Goal: Check status: Check status

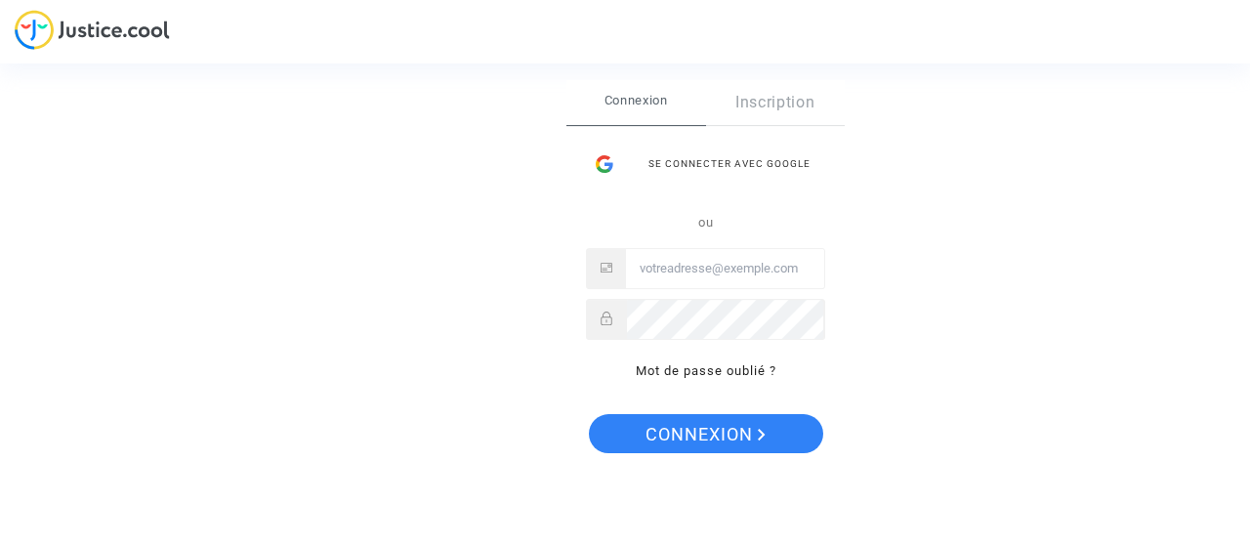
type input "amagras@airrefund.com"
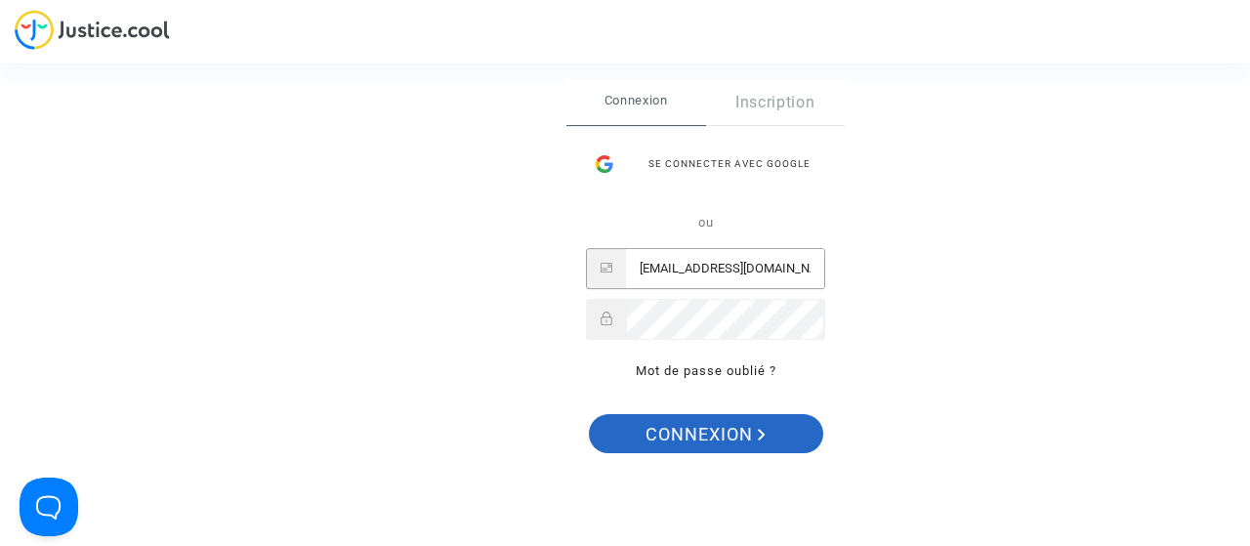
click at [688, 440] on span "Connexion" at bounding box center [706, 434] width 120 height 41
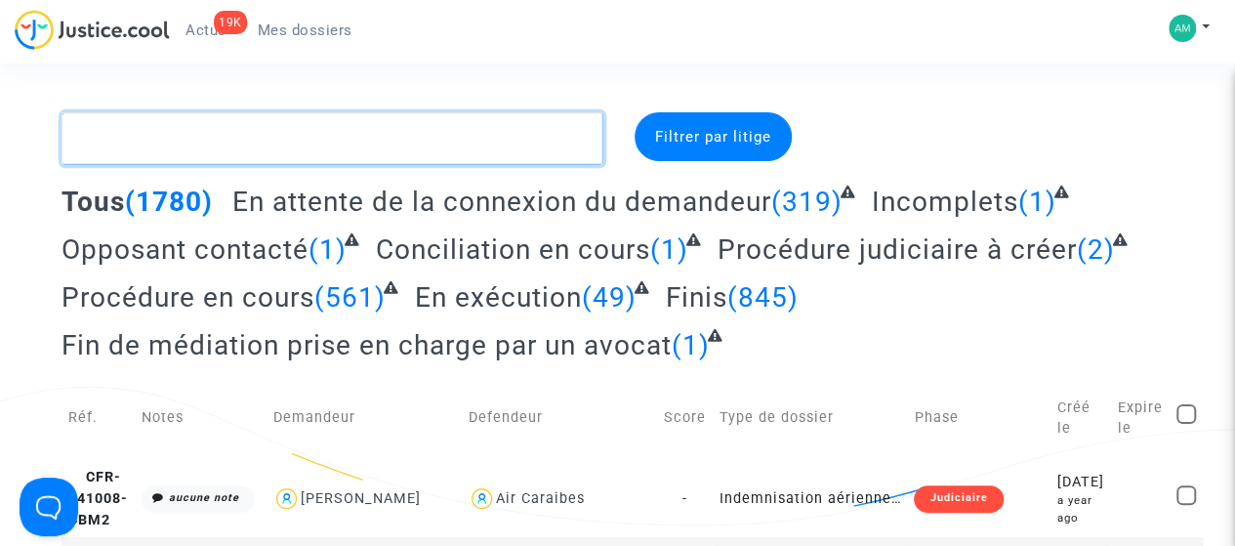
paste textarea "CFR-230923-XDDG"
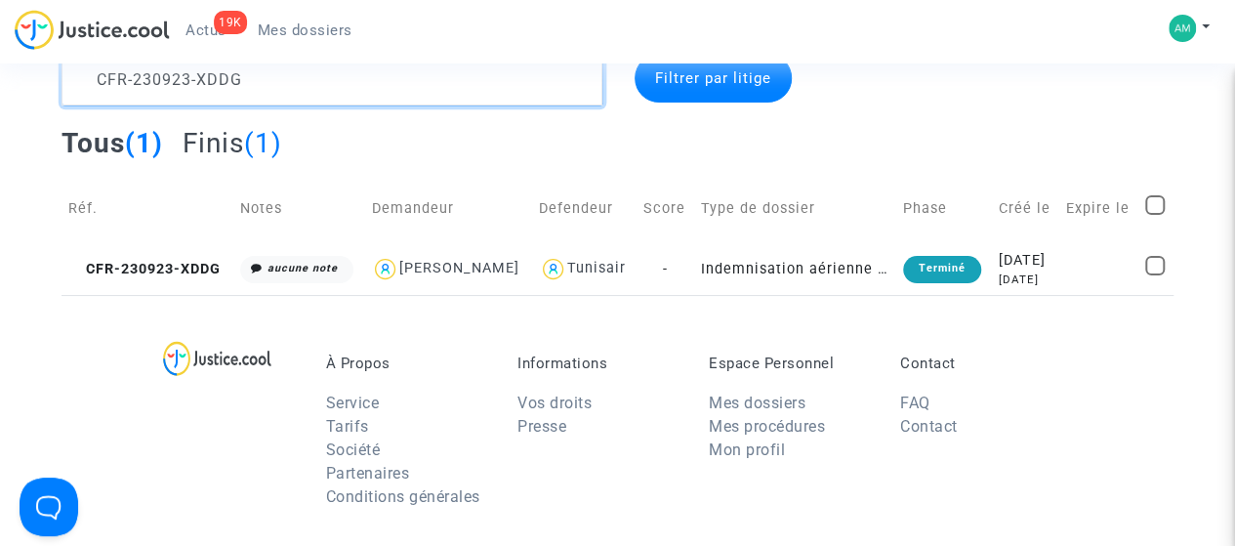
scroll to position [98, 0]
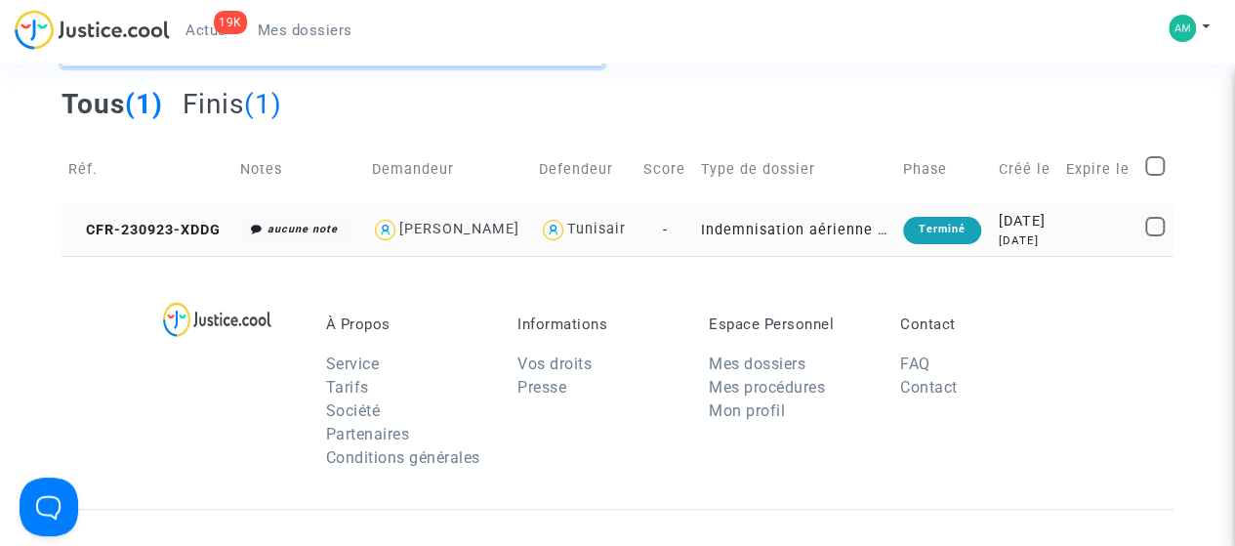
type textarea "CFR-230923-XDDG"
click at [209, 247] on td "CFR-230923-XDDG" at bounding box center [148, 230] width 172 height 52
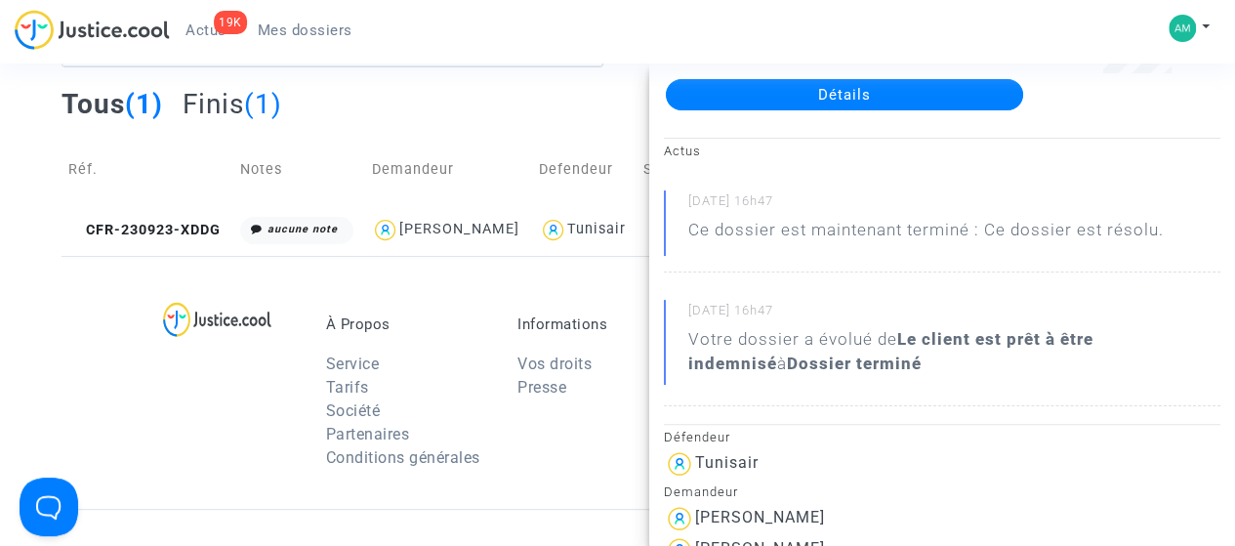
scroll to position [0, 0]
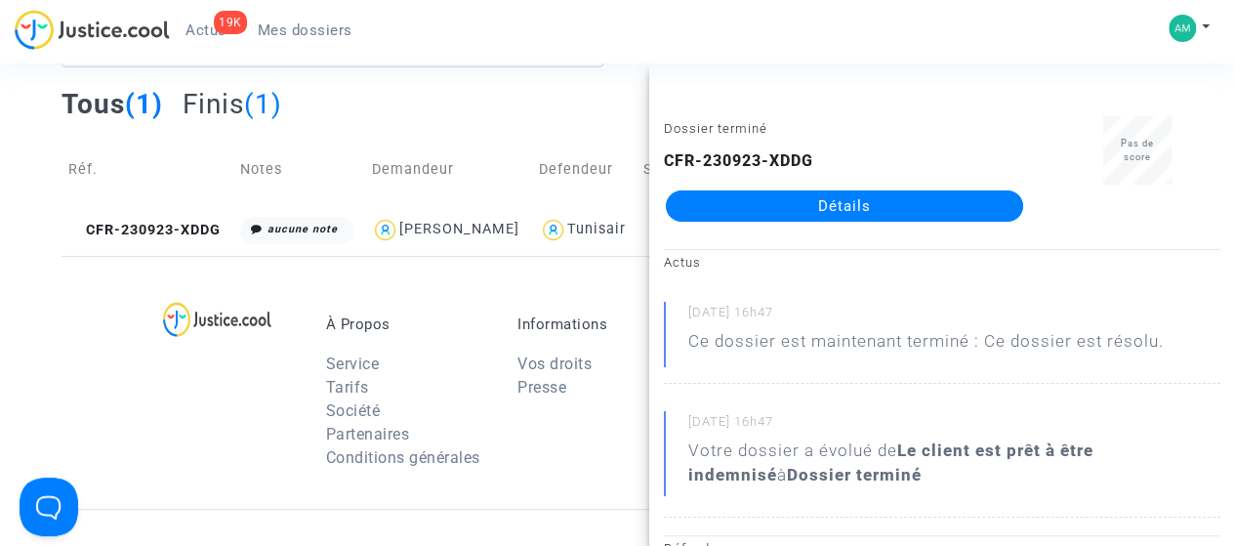
click at [790, 216] on link "Détails" at bounding box center [844, 205] width 357 height 31
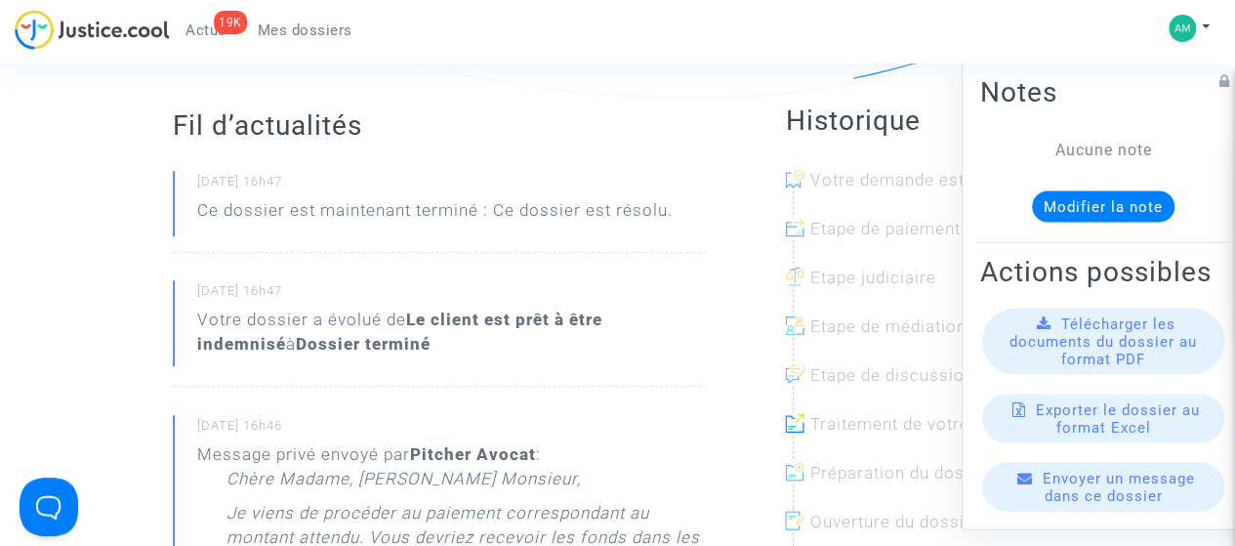
scroll to position [195, 0]
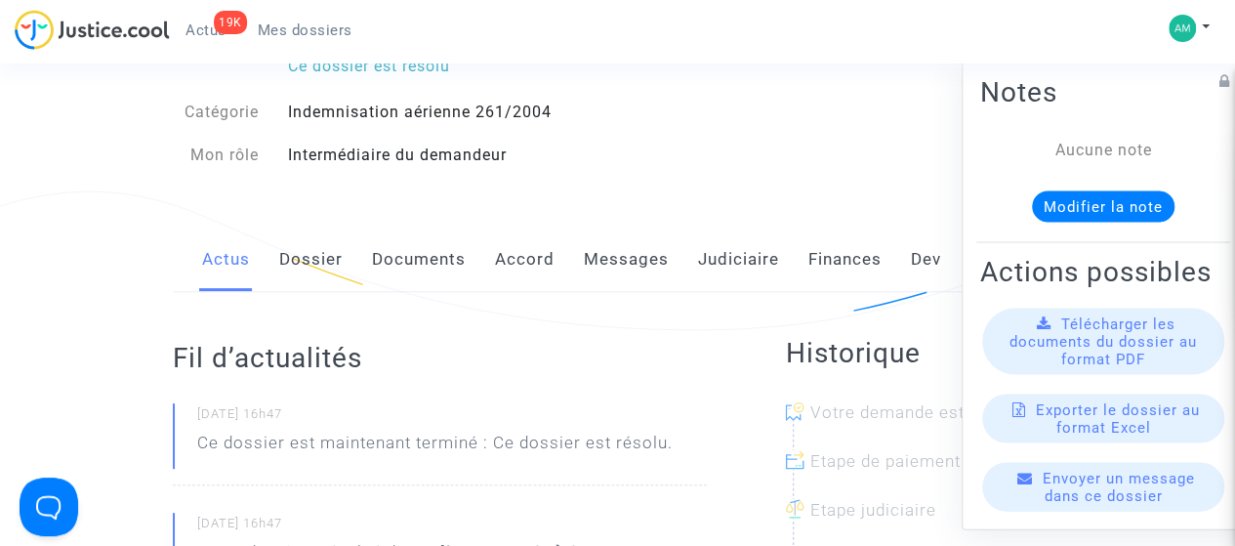
click at [727, 263] on link "Judiciaire" at bounding box center [738, 260] width 81 height 64
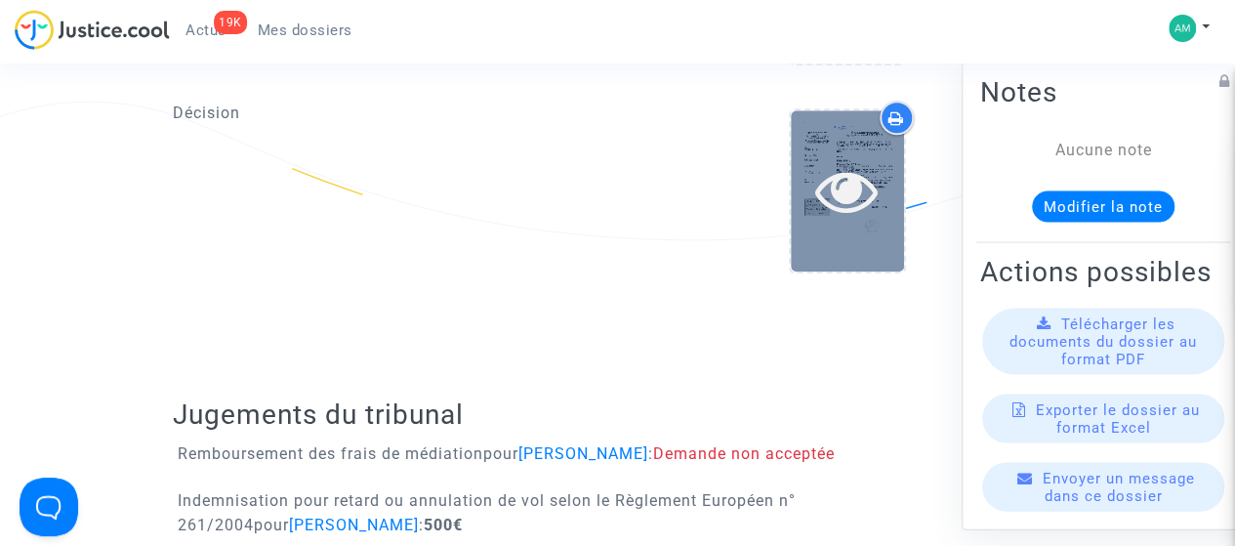
scroll to position [977, 0]
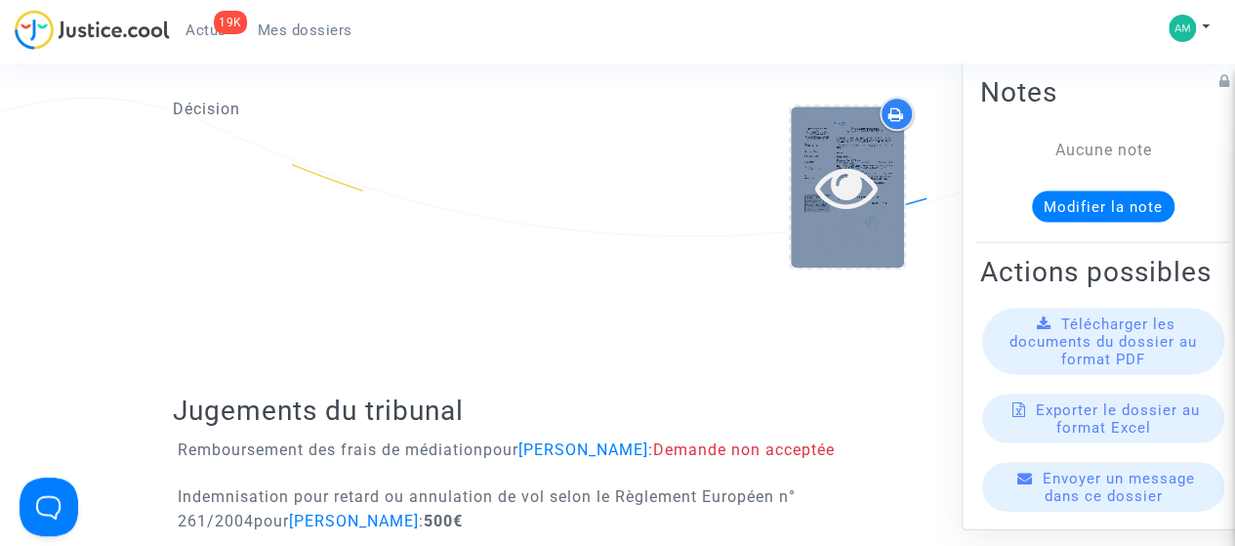
click at [803, 187] on div at bounding box center [847, 186] width 113 height 63
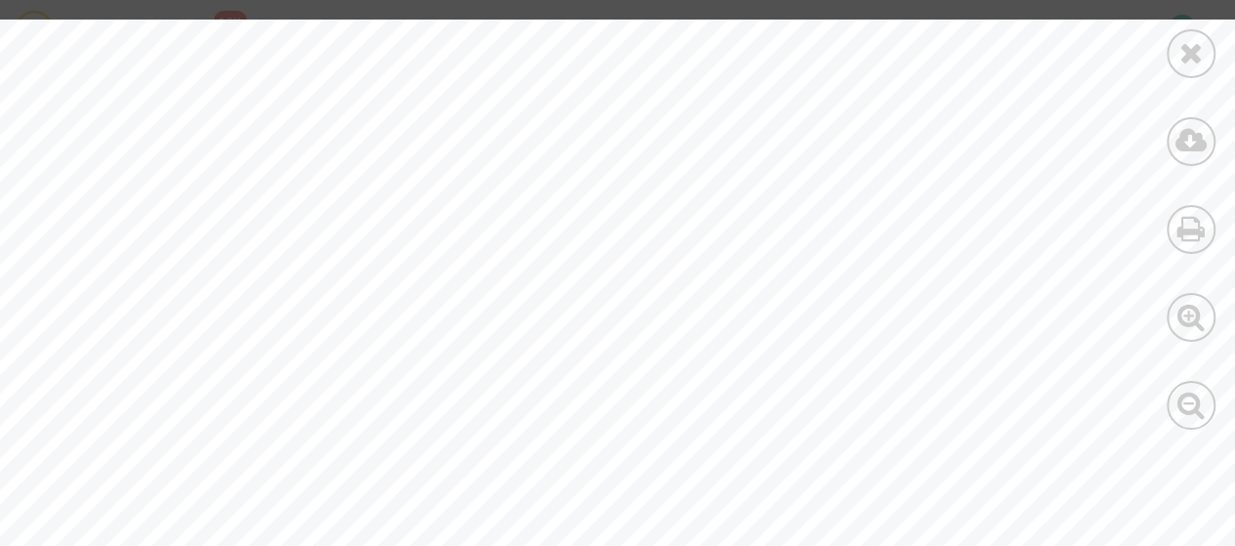
scroll to position [9375, 86]
